Goal: Find specific page/section: Find specific page/section

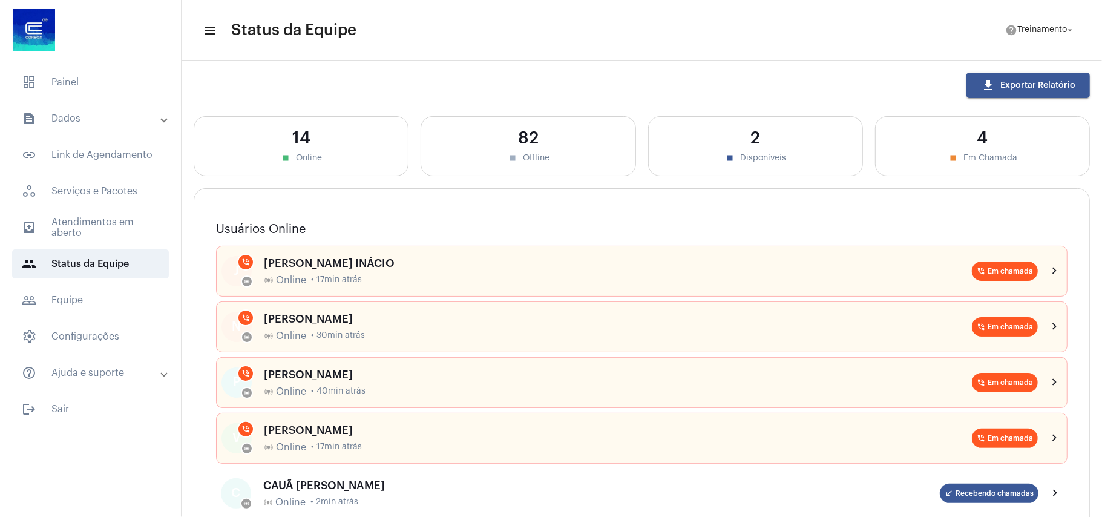
scroll to position [323, 0]
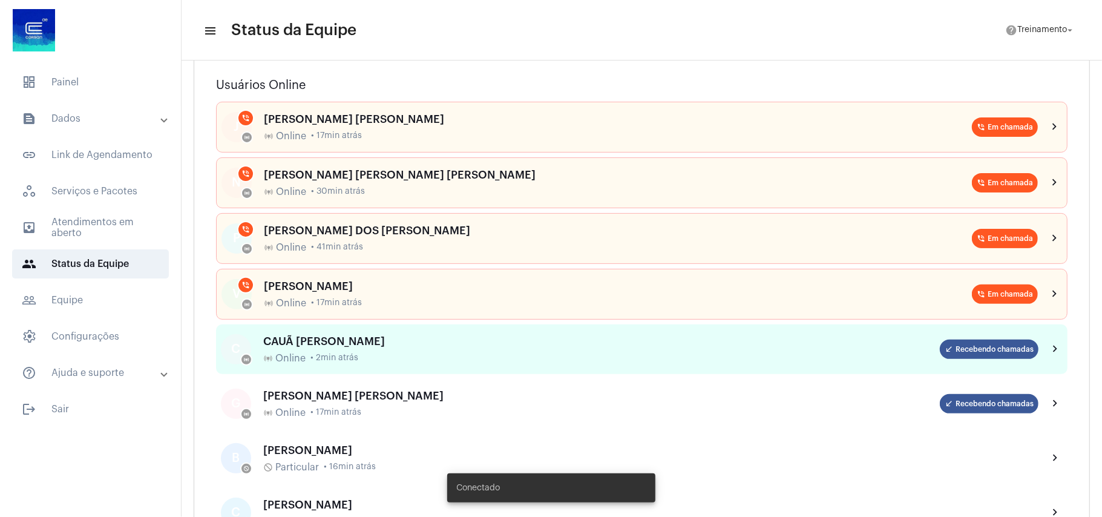
scroll to position [161, 0]
